Goal: Check status: Check status

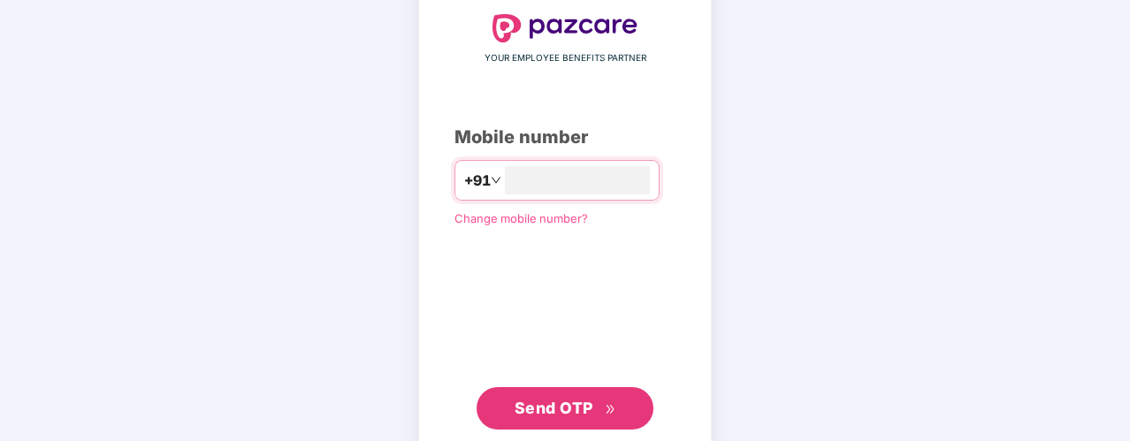
scroll to position [104, 0]
type input "**********"
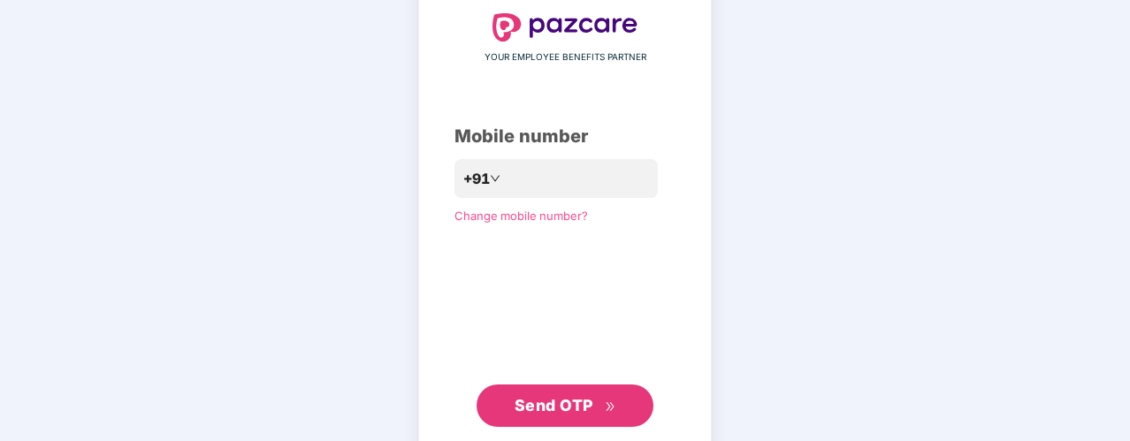
click at [536, 403] on span "Send OTP" at bounding box center [554, 405] width 79 height 19
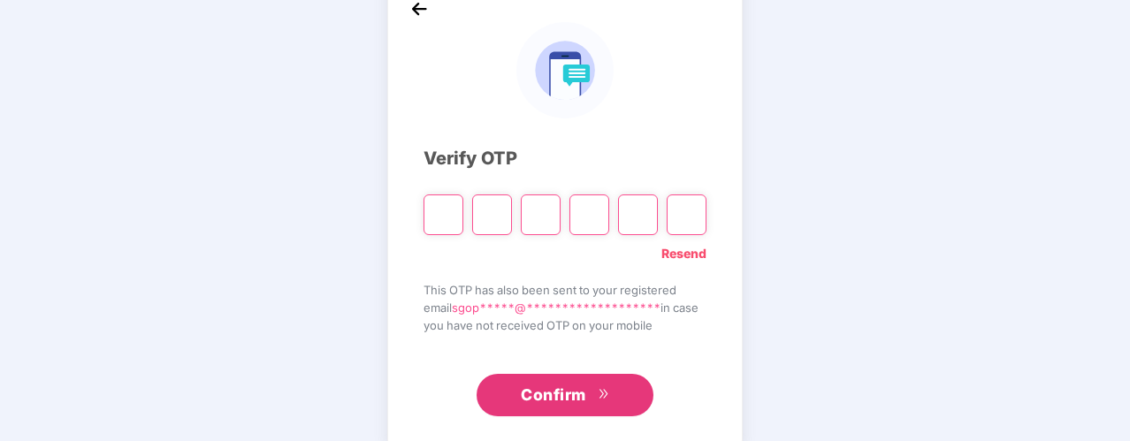
type input "*"
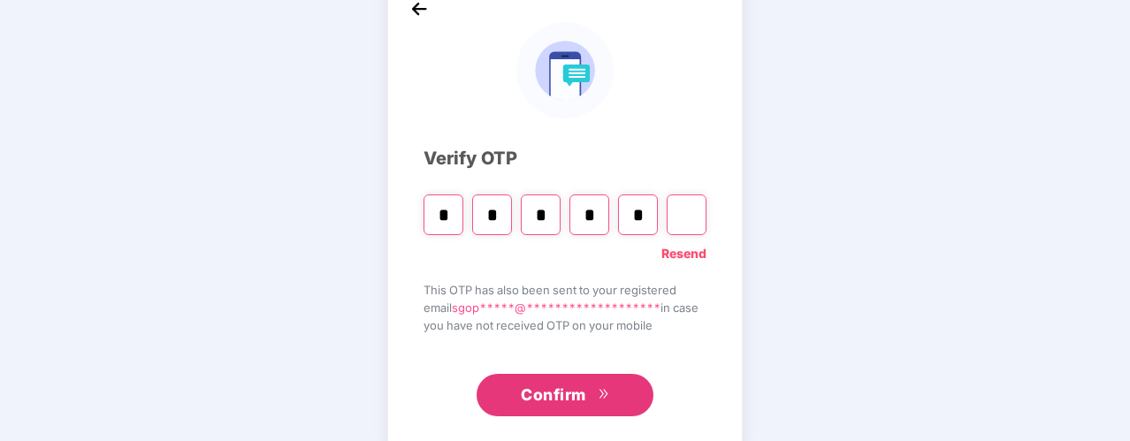
type input "*"
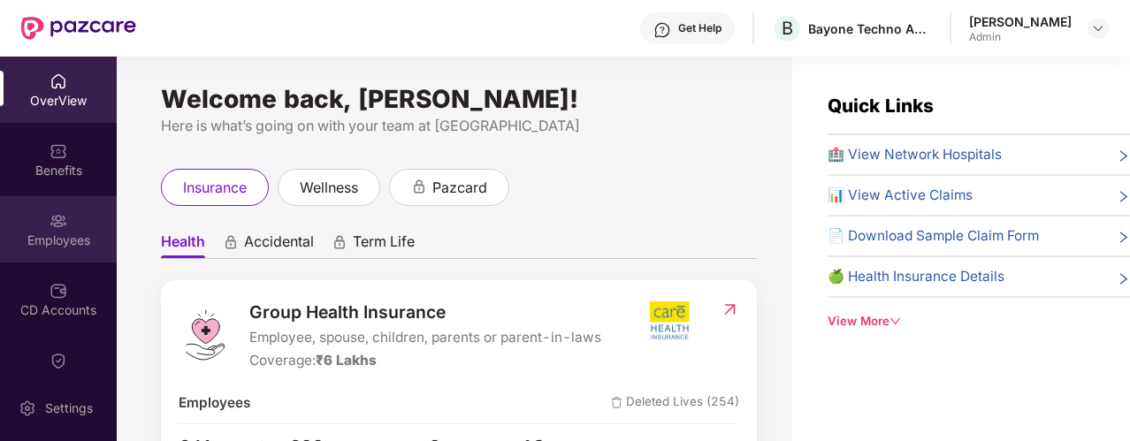
click at [60, 227] on img at bounding box center [59, 221] width 18 height 18
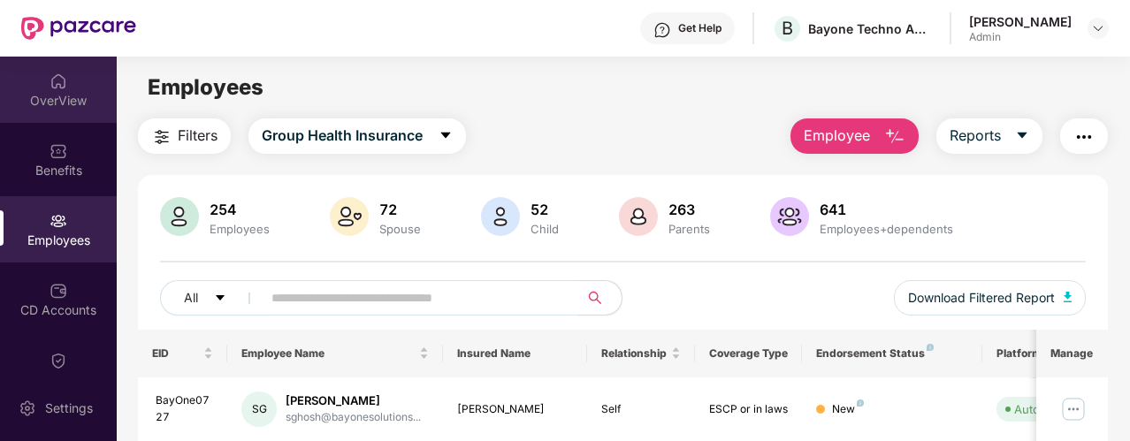
click at [57, 108] on div "OverView" at bounding box center [58, 101] width 117 height 18
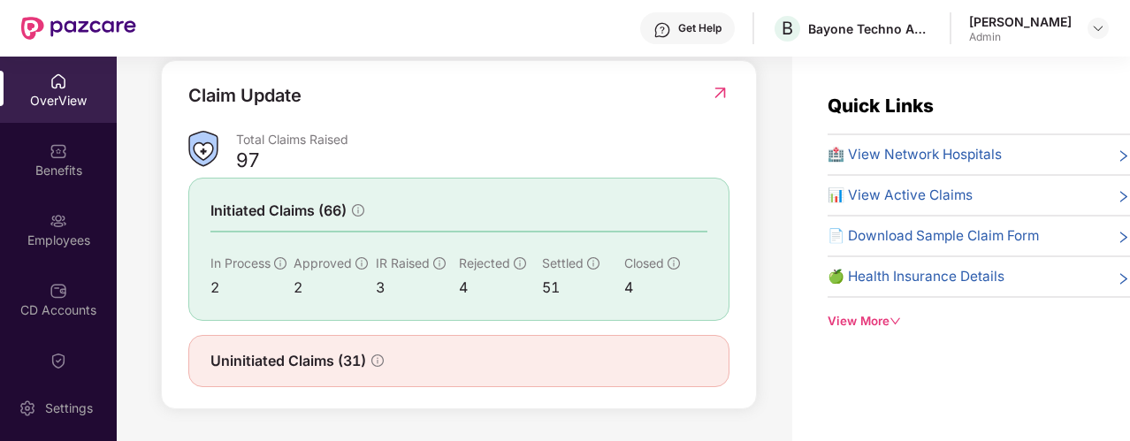
scroll to position [650, 0]
click at [722, 91] on img at bounding box center [720, 93] width 19 height 18
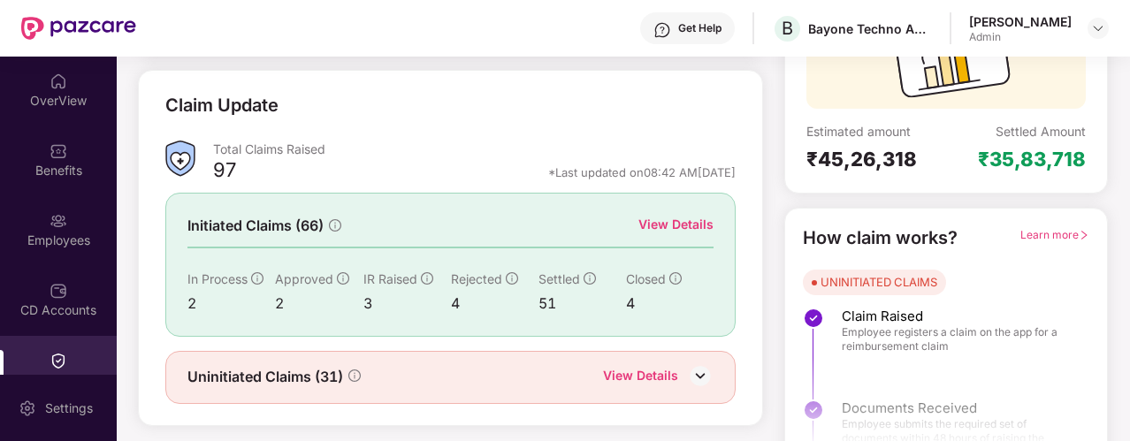
scroll to position [249, 0]
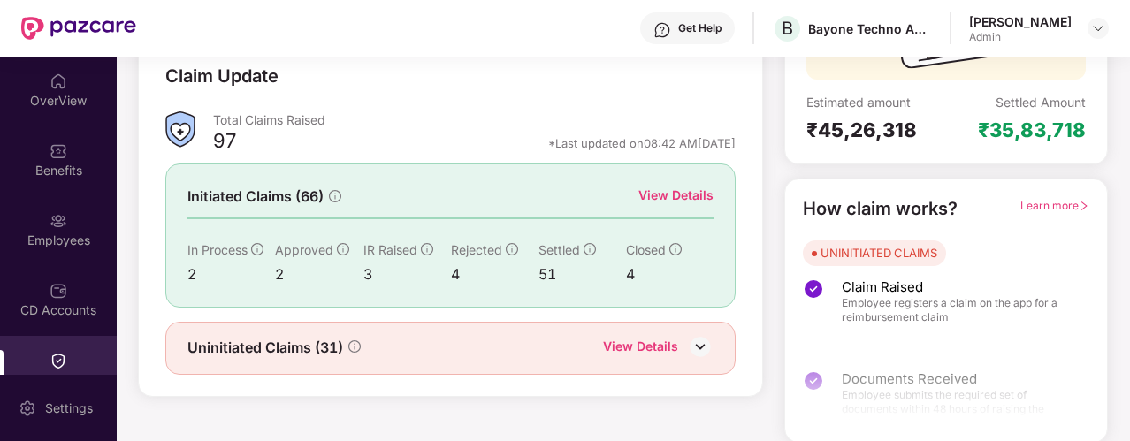
click at [680, 187] on div "View Details" at bounding box center [675, 195] width 75 height 19
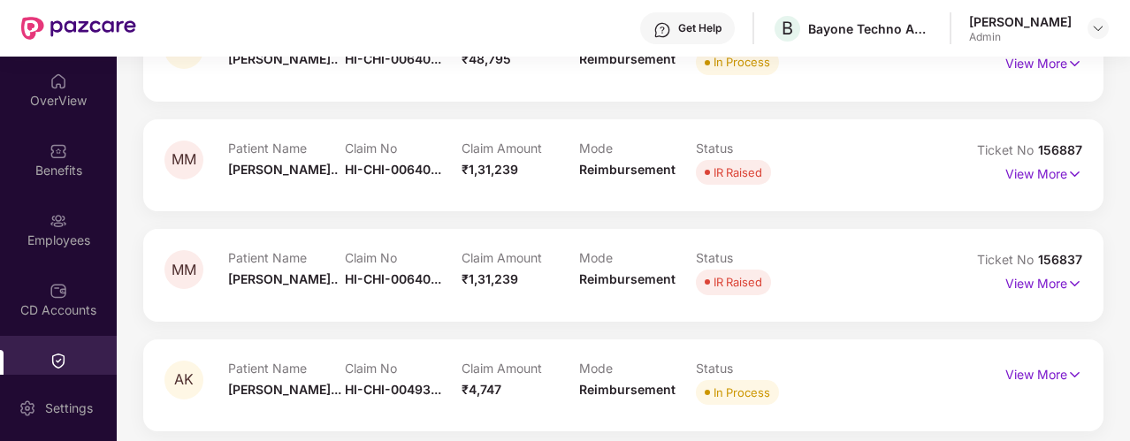
scroll to position [361, 0]
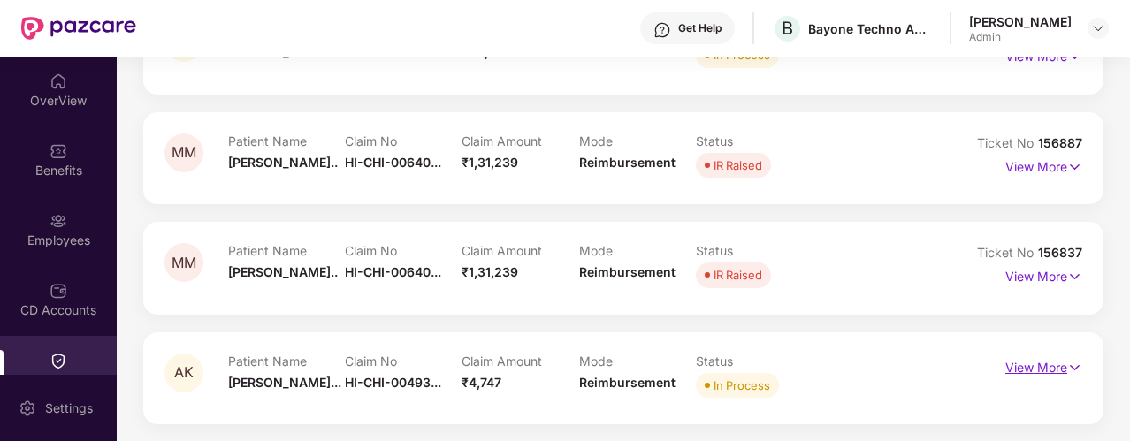
click at [1073, 365] on img at bounding box center [1074, 367] width 15 height 19
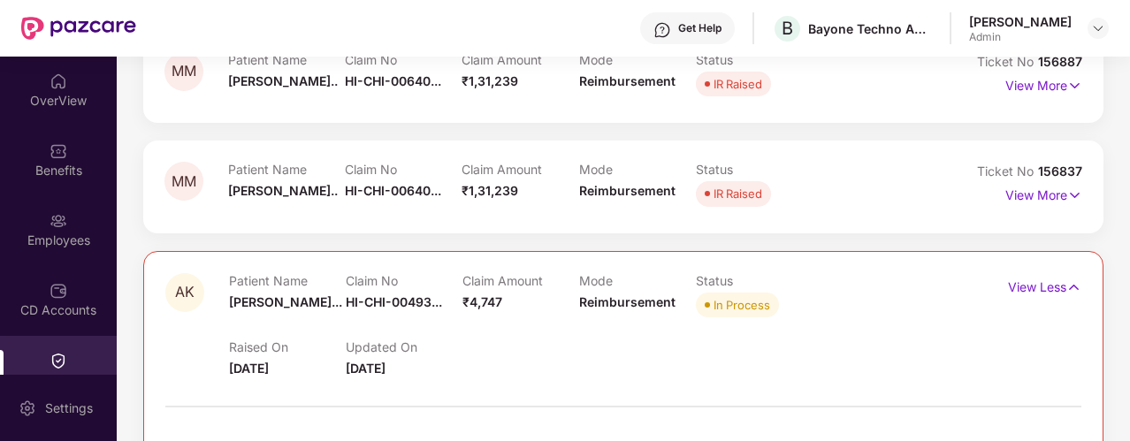
scroll to position [442, 0]
click at [1056, 188] on p "View More" at bounding box center [1043, 193] width 77 height 24
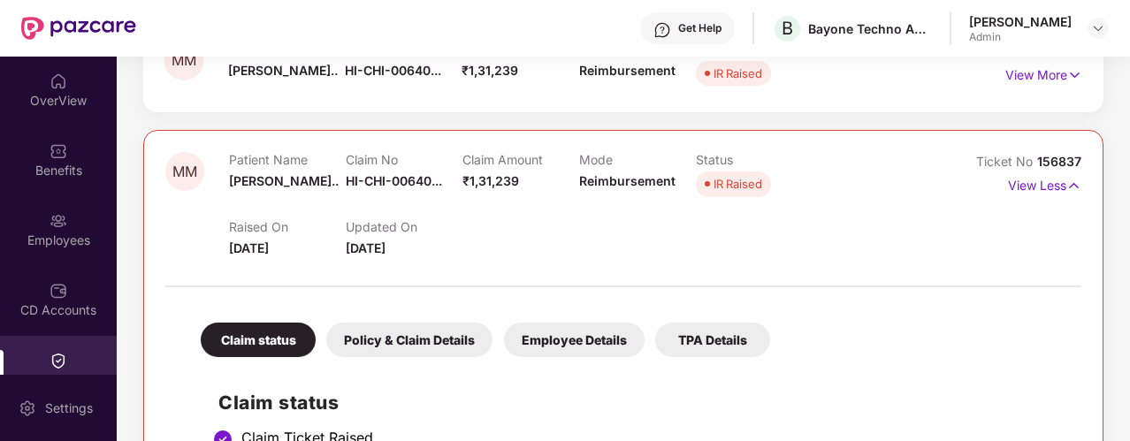
scroll to position [451, 0]
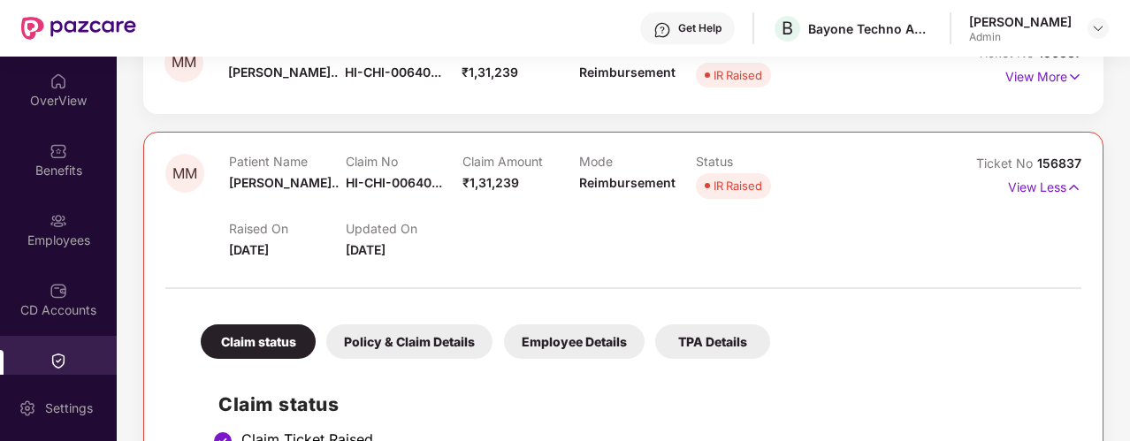
drag, startPoint x: 723, startPoint y: 252, endPoint x: 659, endPoint y: 241, distance: 65.6
click at [659, 241] on div "Raised On [DATE] Updated On [DATE]" at bounding box center [578, 231] width 699 height 57
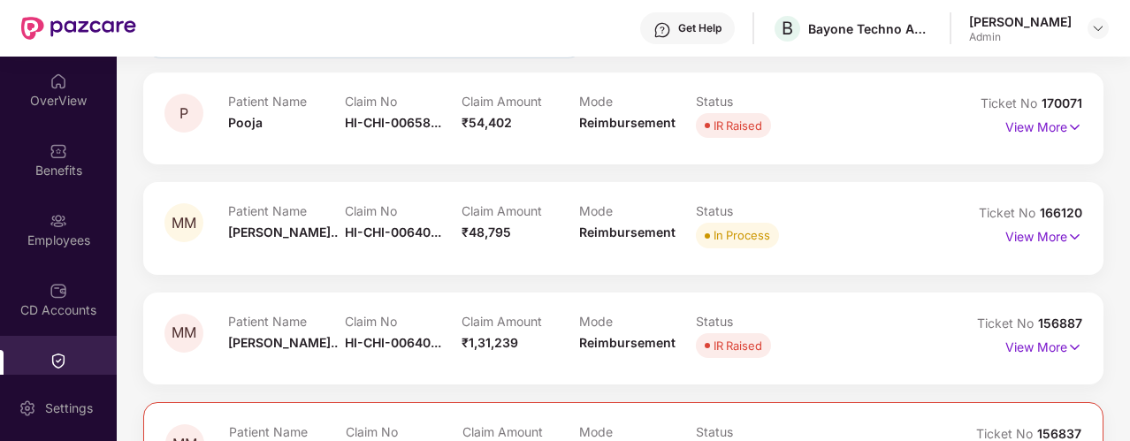
scroll to position [182, 0]
click at [1041, 232] on p "View More" at bounding box center [1043, 233] width 77 height 24
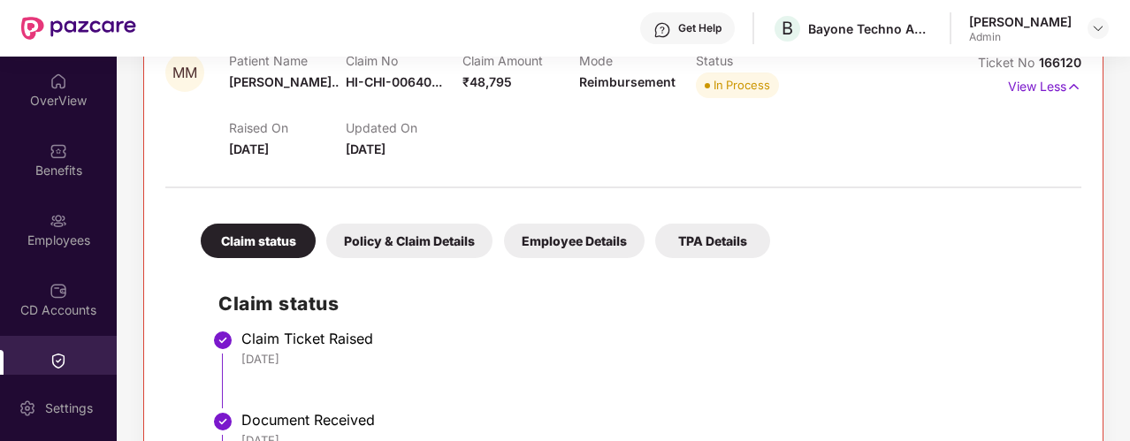
scroll to position [315, 0]
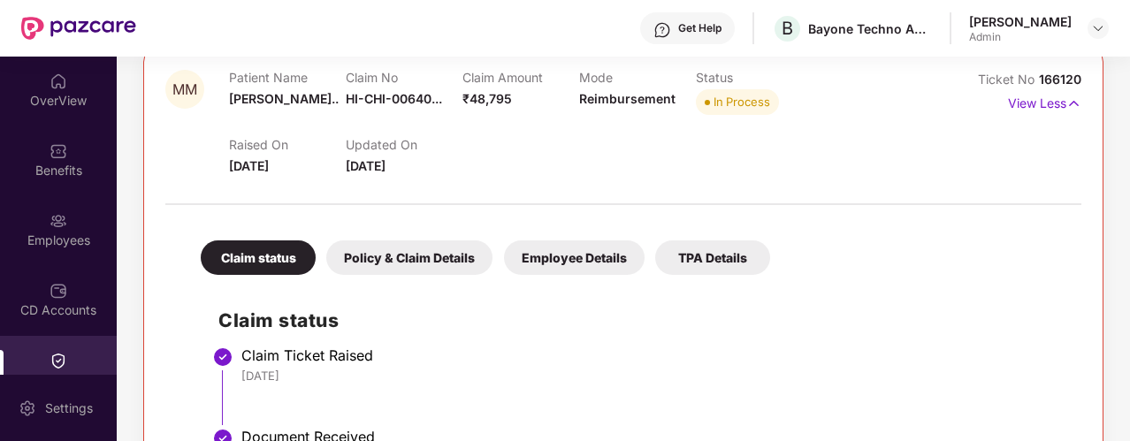
click at [543, 253] on div "Employee Details" at bounding box center [574, 258] width 141 height 34
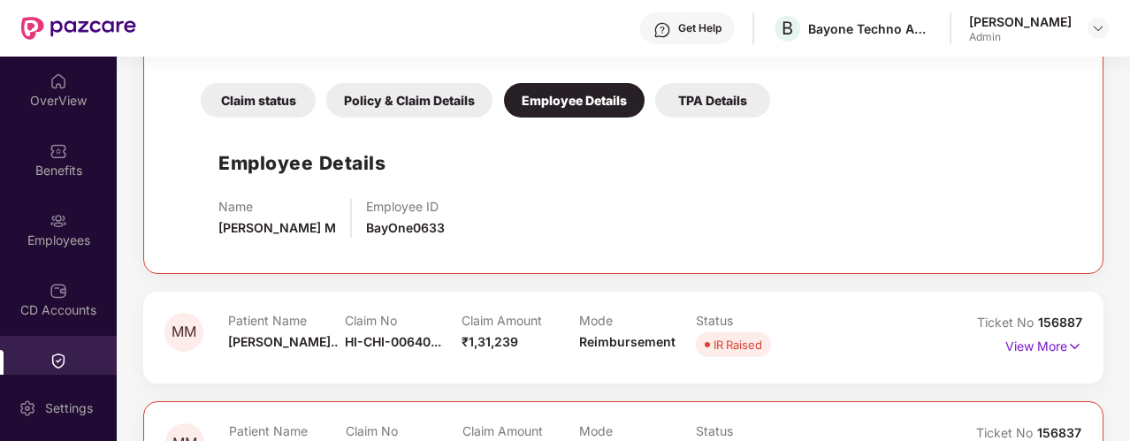
scroll to position [473, 0]
click at [420, 225] on span "BayOne0633" at bounding box center [405, 226] width 79 height 15
copy span "BayOne0633"
click at [771, 188] on div "Employee Details Name [PERSON_NAME] Employee ID BayOne0633" at bounding box center [623, 189] width 881 height 126
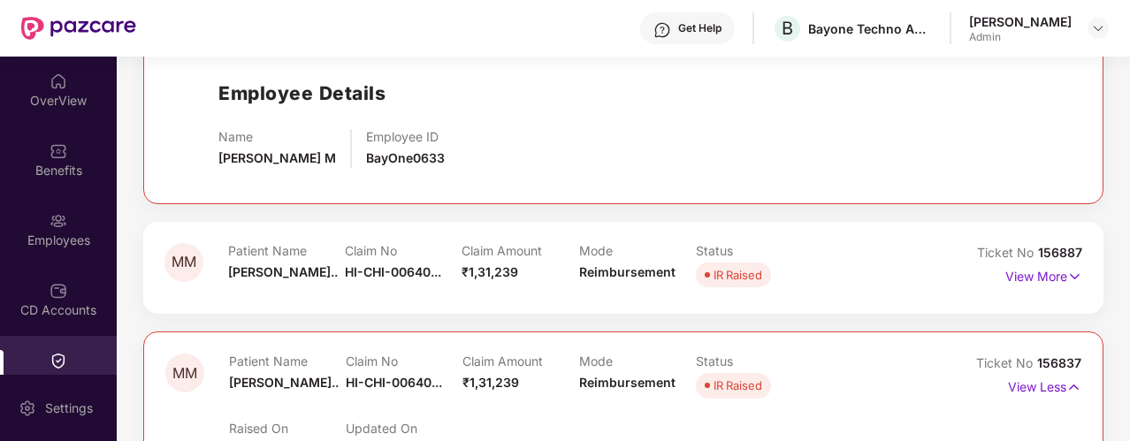
scroll to position [600, 0]
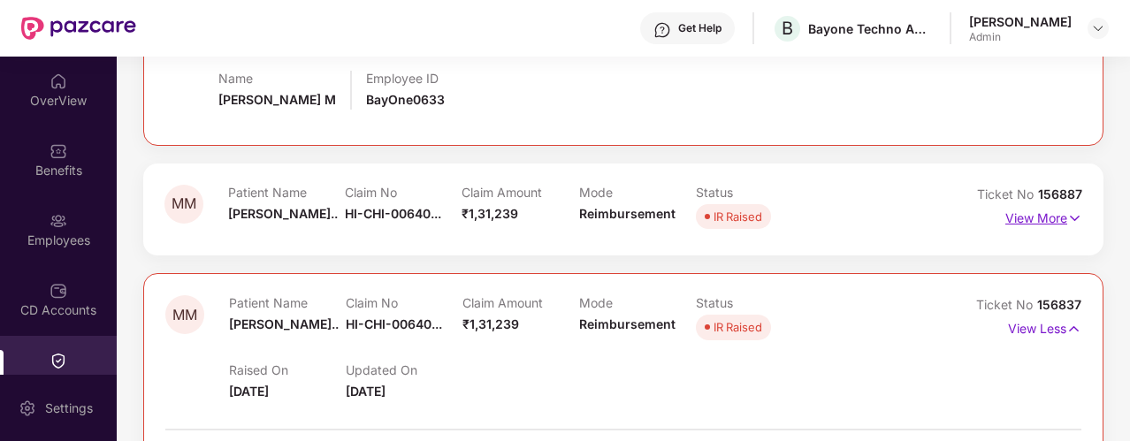
click at [1037, 224] on p "View More" at bounding box center [1043, 216] width 77 height 24
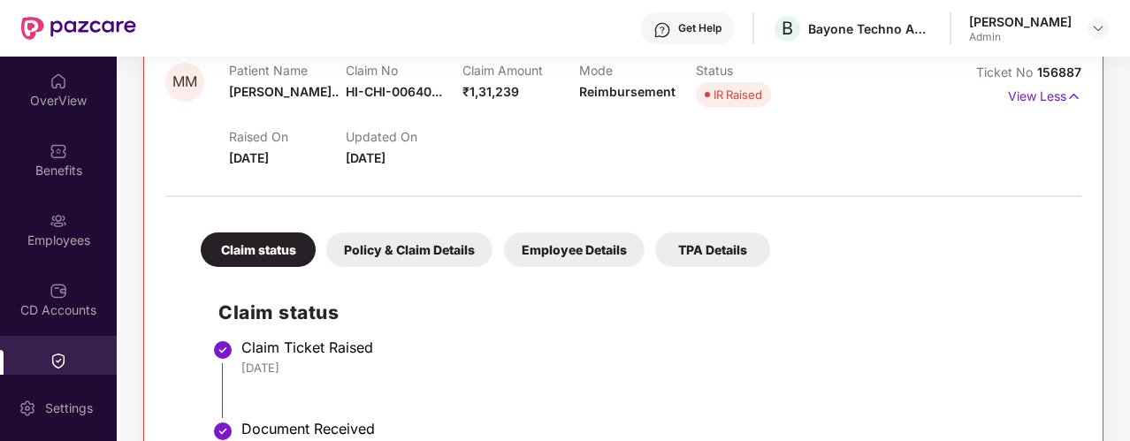
scroll to position [724, 0]
click at [596, 246] on div "Employee Details" at bounding box center [574, 249] width 141 height 34
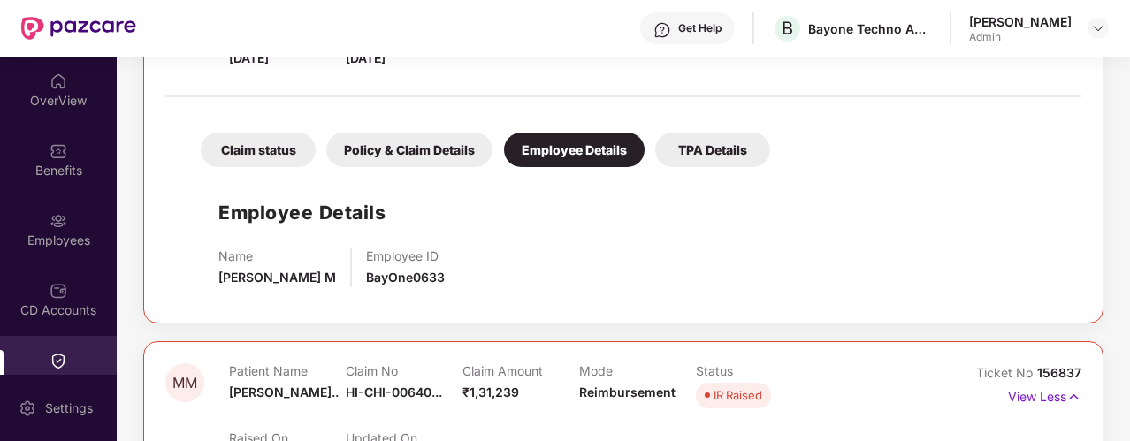
scroll to position [820, 0]
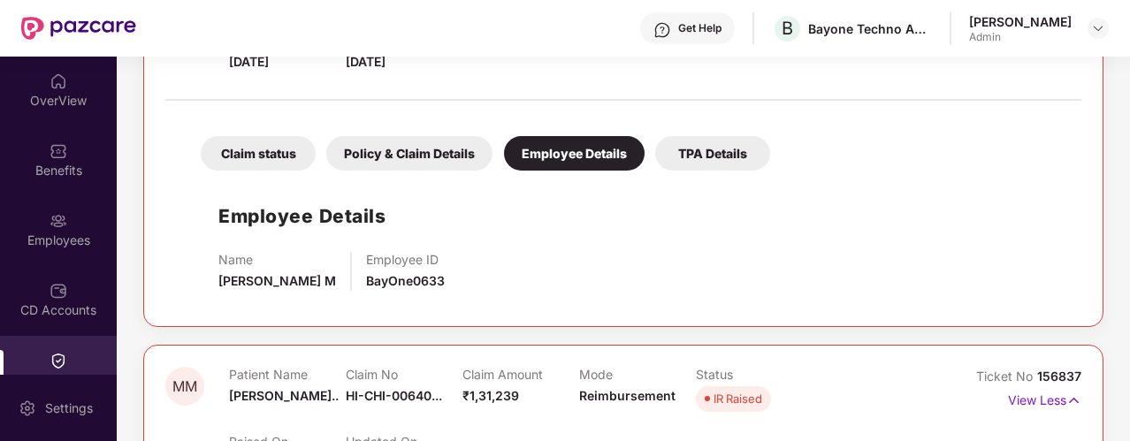
click at [439, 147] on div "Policy & Claim Details" at bounding box center [409, 153] width 166 height 34
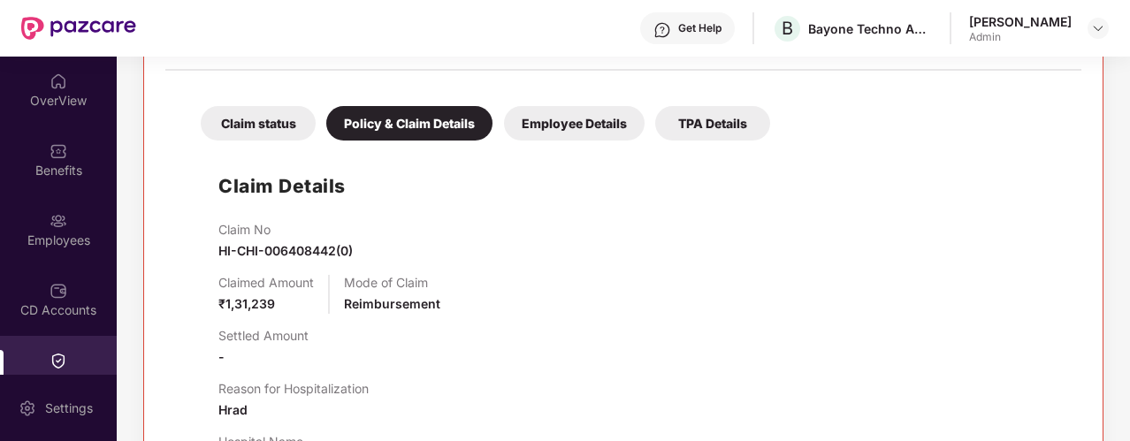
scroll to position [849, 0]
click at [279, 126] on div "Claim status" at bounding box center [258, 124] width 115 height 34
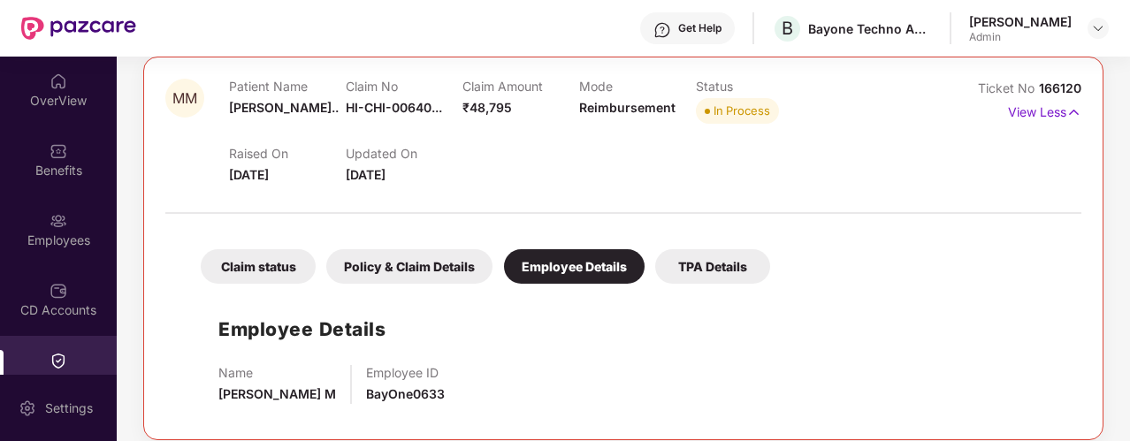
scroll to position [0, 0]
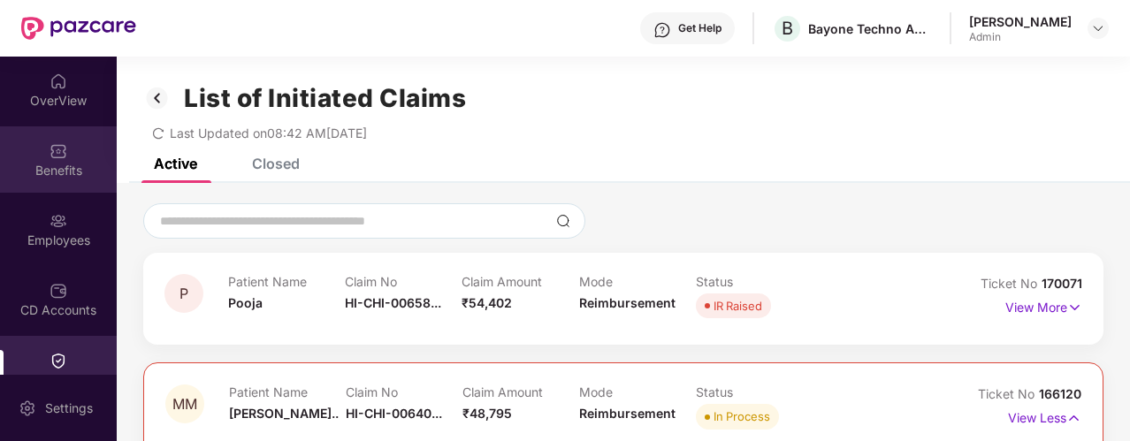
click at [51, 159] on img at bounding box center [59, 151] width 18 height 18
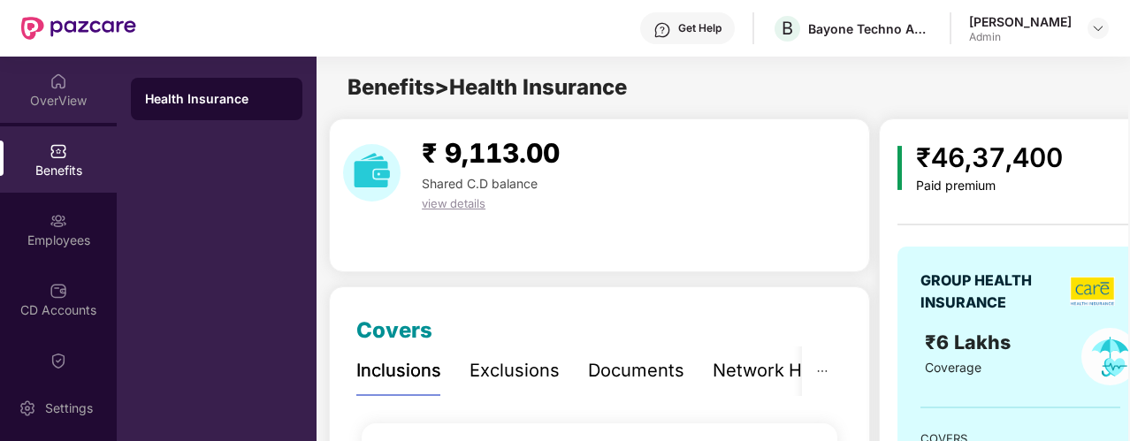
click at [65, 89] on div "OverView" at bounding box center [58, 90] width 117 height 66
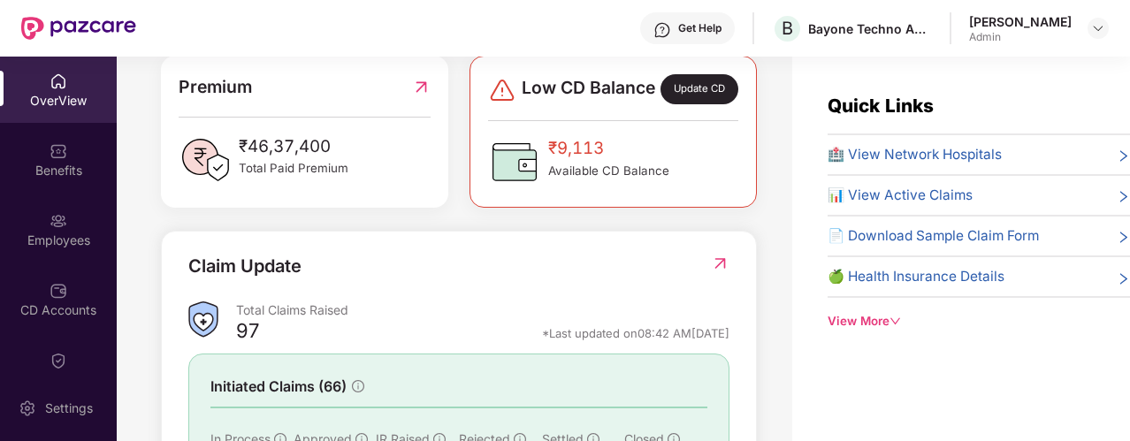
scroll to position [474, 0]
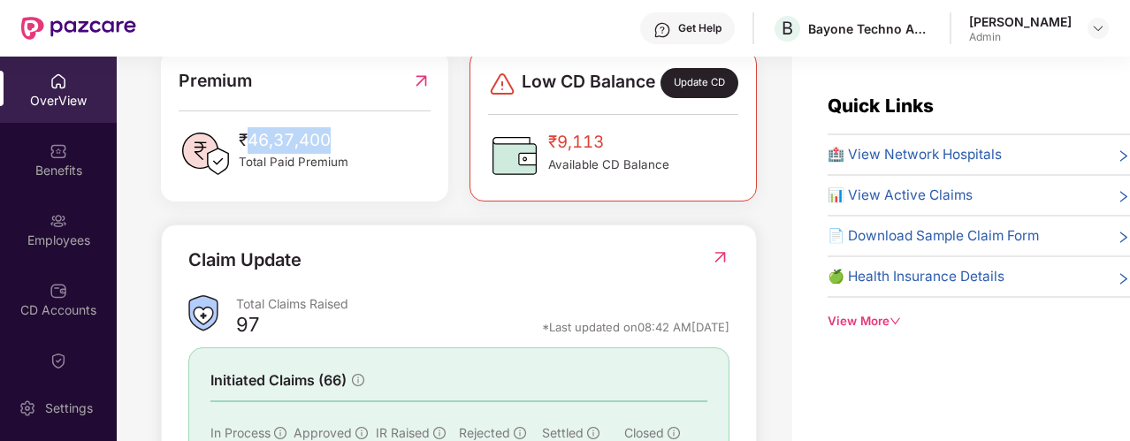
drag, startPoint x: 332, startPoint y: 158, endPoint x: 250, endPoint y: 149, distance: 82.8
click at [250, 149] on span "₹46,37,400" at bounding box center [294, 140] width 110 height 27
copy span "46,37,400"
